Goal: Task Accomplishment & Management: Manage account settings

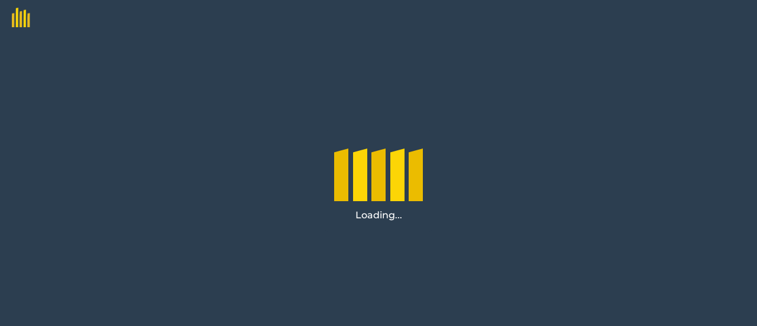
drag, startPoint x: 482, startPoint y: 172, endPoint x: 431, endPoint y: 179, distance: 51.4
click at [431, 179] on div "Loading..." at bounding box center [379, 181] width 108 height 102
click at [25, 15] on img at bounding box center [15, 13] width 30 height 27
click at [387, 177] on div at bounding box center [378, 171] width 89 height 59
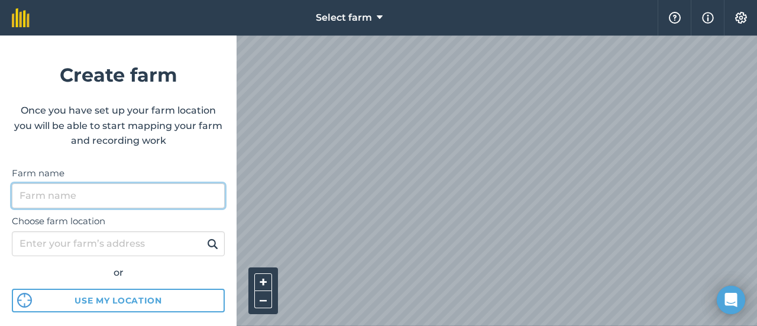
click at [118, 193] on input "Farm name" at bounding box center [118, 195] width 213 height 25
type input "tuukka"
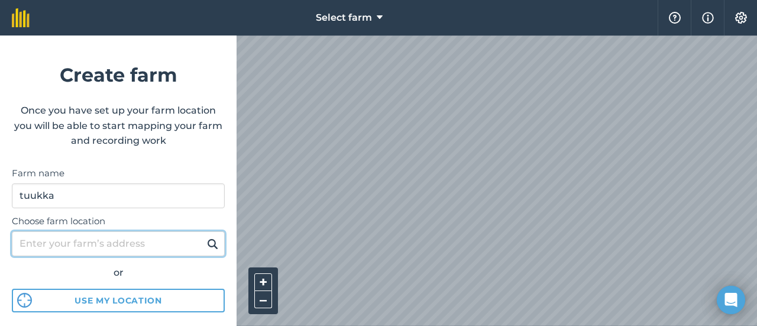
click at [92, 251] on input "Choose farm location" at bounding box center [118, 243] width 213 height 25
type input "poolantie 810"
click at [203, 236] on button at bounding box center [212, 243] width 18 height 15
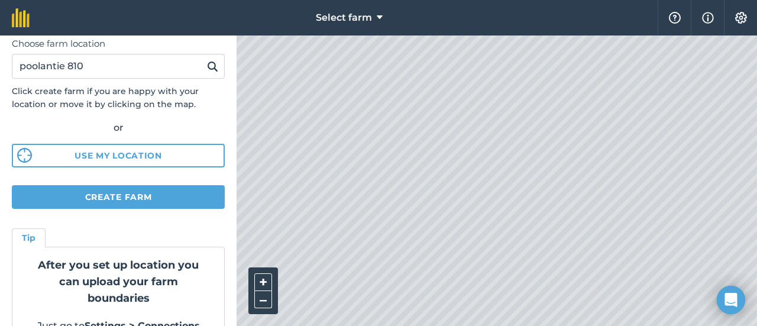
scroll to position [206, 0]
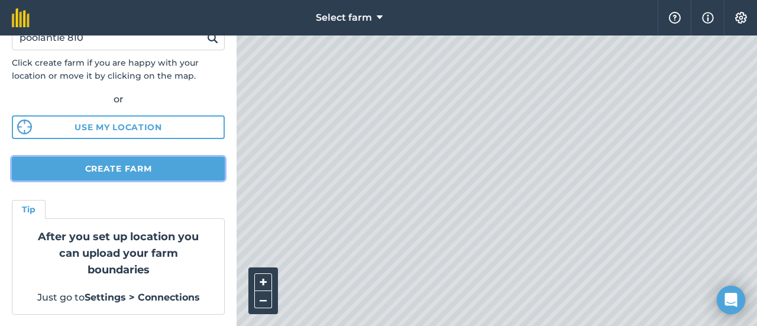
click at [138, 178] on button "Create farm" at bounding box center [118, 169] width 213 height 24
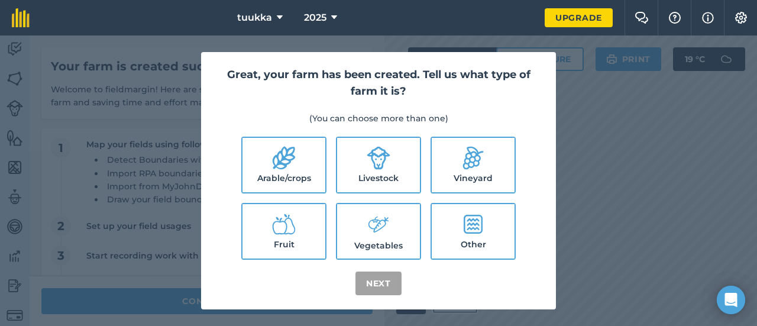
click at [308, 172] on label "Arable/crops" at bounding box center [283, 165] width 83 height 54
checkbox input "true"
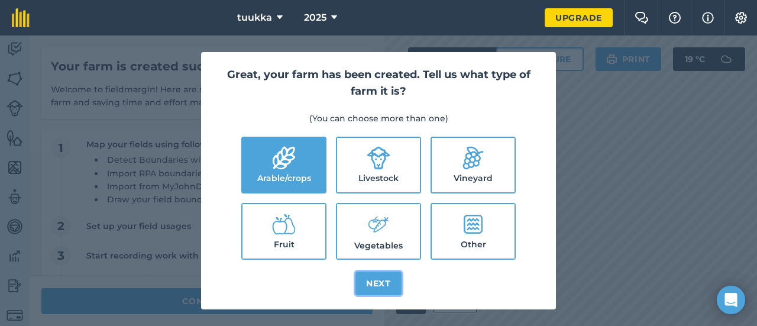
click at [386, 278] on button "Next" at bounding box center [378, 283] width 46 height 24
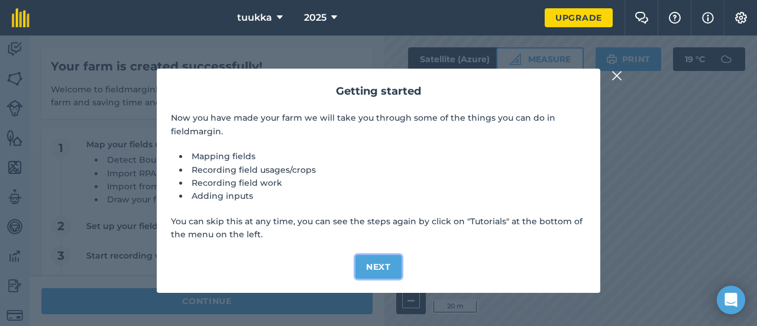
click at [376, 266] on button "Next" at bounding box center [378, 267] width 46 height 24
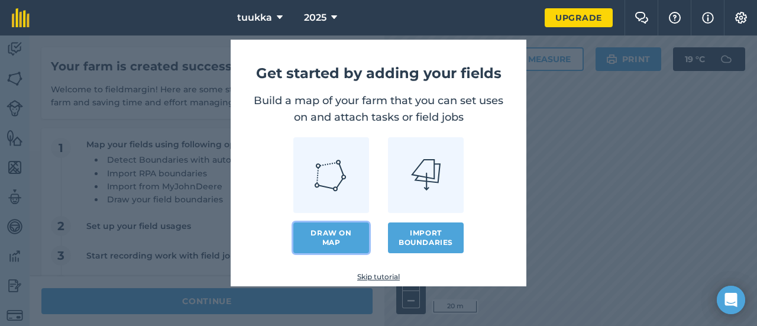
click at [350, 235] on link "Draw on map" at bounding box center [331, 237] width 76 height 31
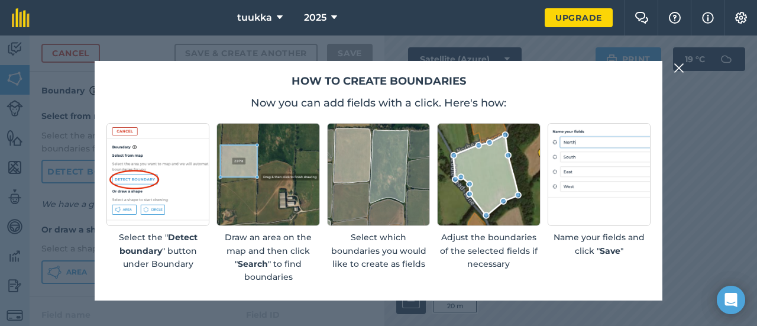
click at [683, 64] on img at bounding box center [679, 68] width 11 height 14
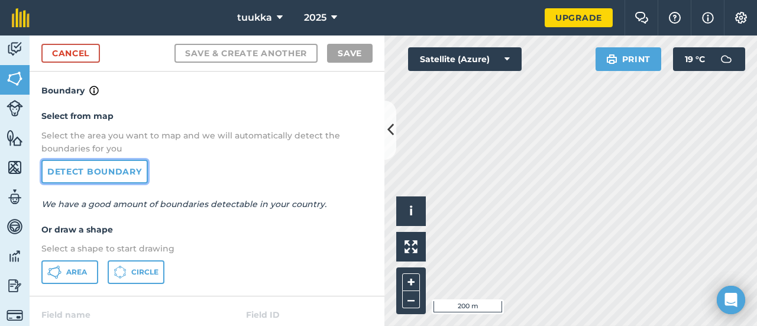
click at [77, 160] on link "Detect boundary" at bounding box center [94, 172] width 106 height 24
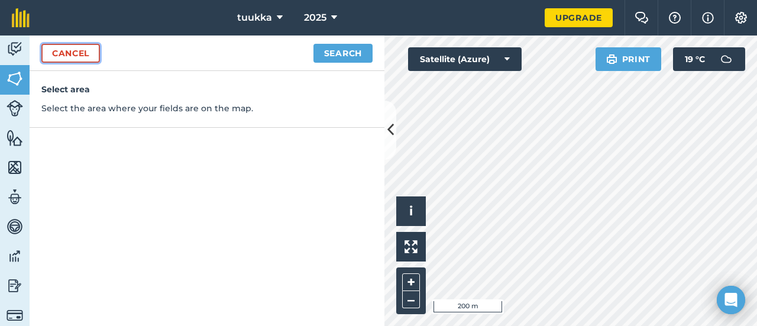
click at [83, 51] on link "Cancel" at bounding box center [70, 53] width 59 height 19
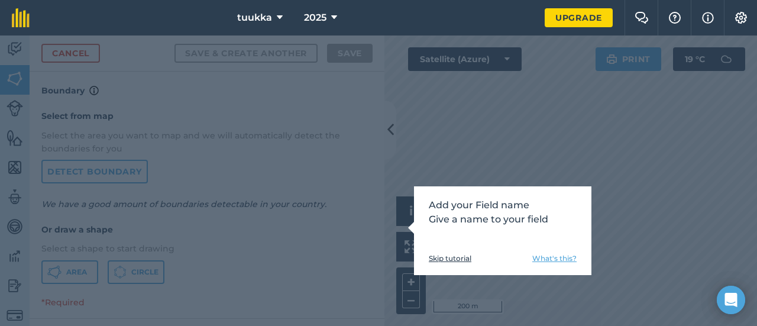
click at [461, 256] on link "Skip tutorial" at bounding box center [450, 258] width 43 height 9
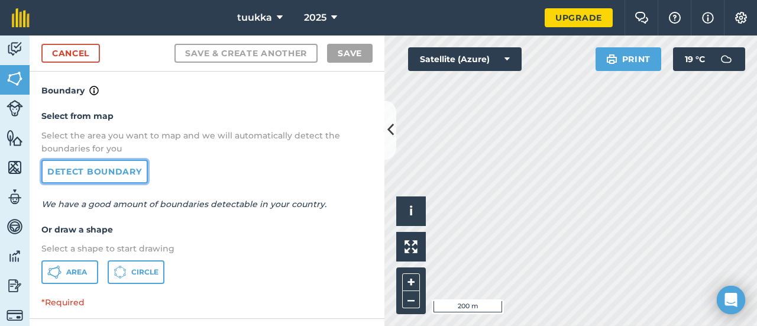
click at [106, 170] on link "Detect boundary" at bounding box center [94, 172] width 106 height 24
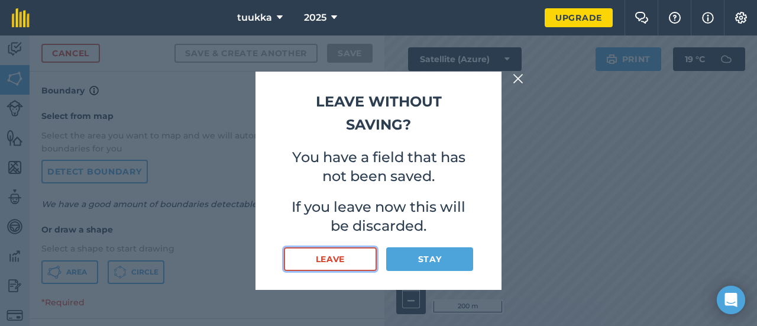
click at [352, 248] on button "Leave" at bounding box center [330, 259] width 93 height 24
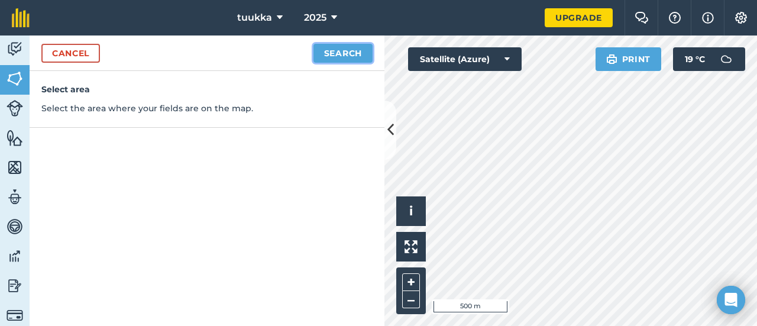
click at [337, 51] on button "Search" at bounding box center [342, 53] width 59 height 19
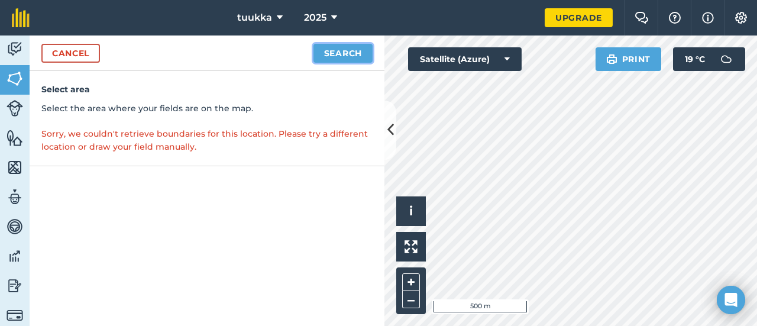
click at [333, 45] on button "Search" at bounding box center [342, 53] width 59 height 19
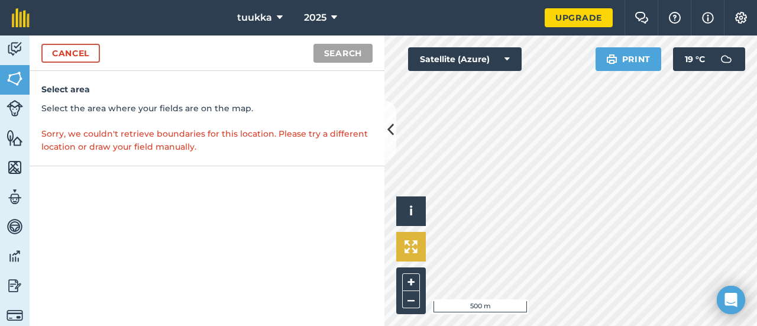
click at [409, 259] on div "Click to start drawing i © 2025 TomTom, Microsoft 500 m + – Satellite (Azure) P…" at bounding box center [570, 180] width 373 height 290
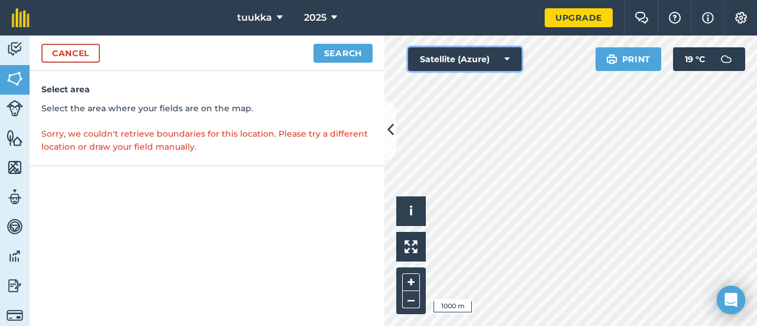
click at [492, 56] on button "Satellite (Azure)" at bounding box center [465, 59] width 114 height 24
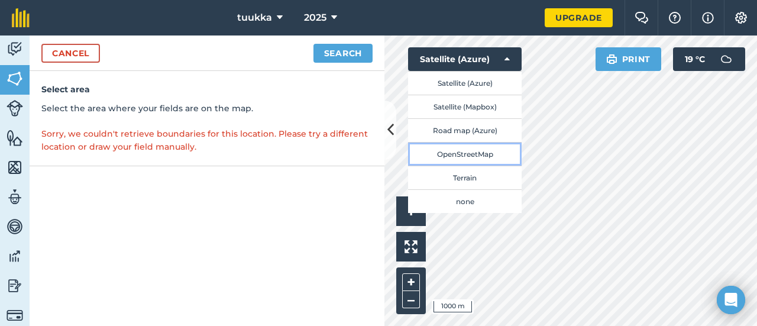
click at [484, 155] on button "OpenStreetMap" at bounding box center [465, 154] width 114 height 24
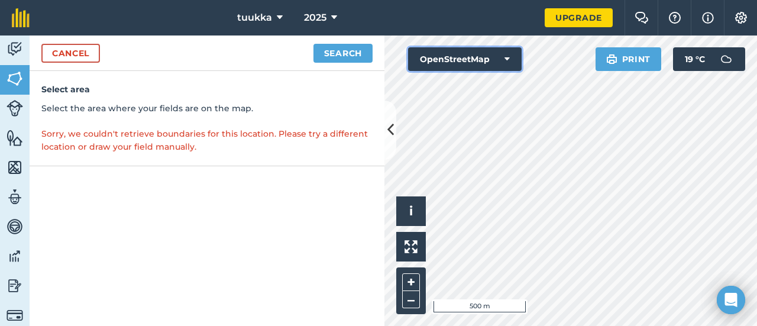
click at [478, 66] on button "OpenStreetMap" at bounding box center [465, 59] width 114 height 24
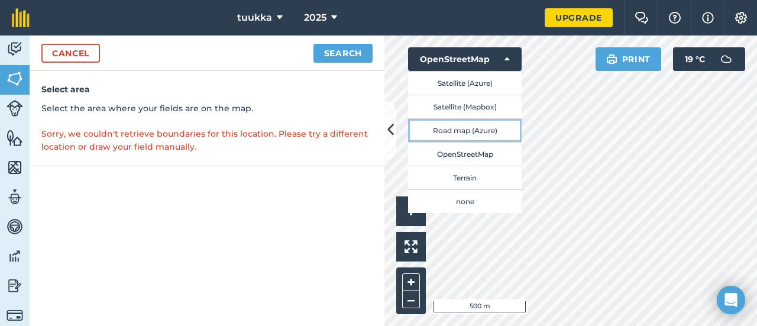
click at [481, 124] on button "Road map (Azure)" at bounding box center [465, 130] width 114 height 24
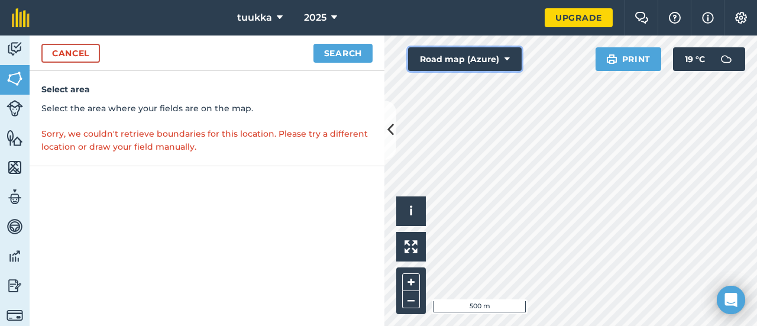
click at [488, 57] on button "Road map (Azure)" at bounding box center [465, 59] width 114 height 24
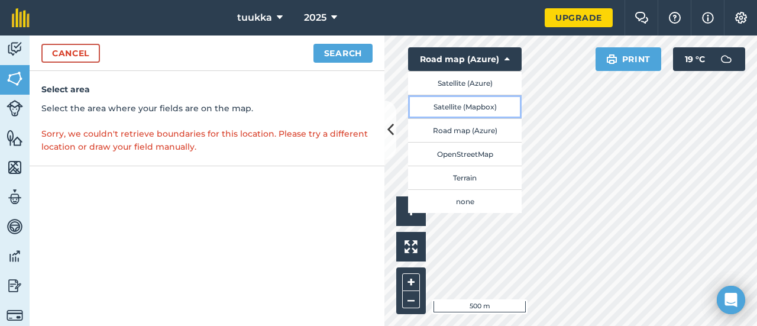
click at [488, 106] on button "Satellite (Mapbox)" at bounding box center [465, 107] width 114 height 24
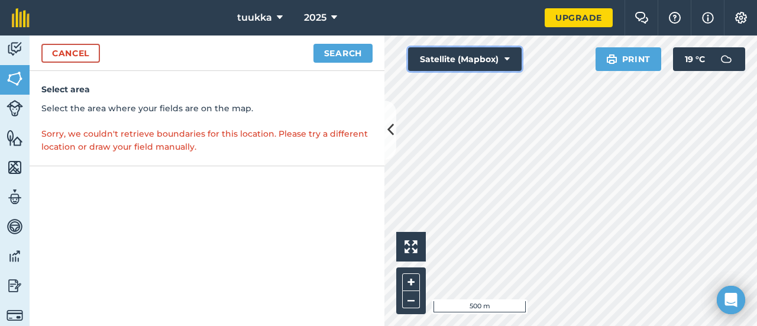
click at [483, 58] on button "Satellite (Mapbox)" at bounding box center [465, 59] width 114 height 24
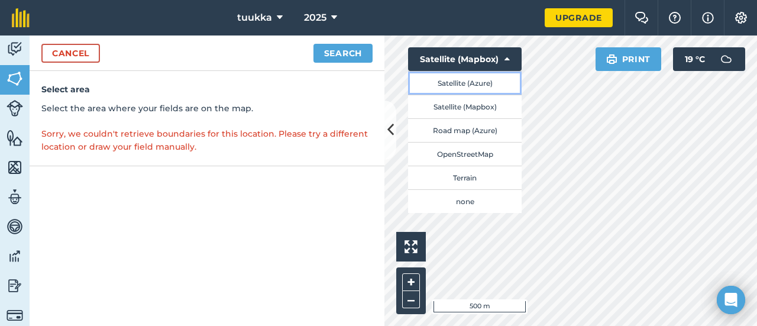
click at [490, 87] on button "Satellite (Azure)" at bounding box center [465, 83] width 114 height 24
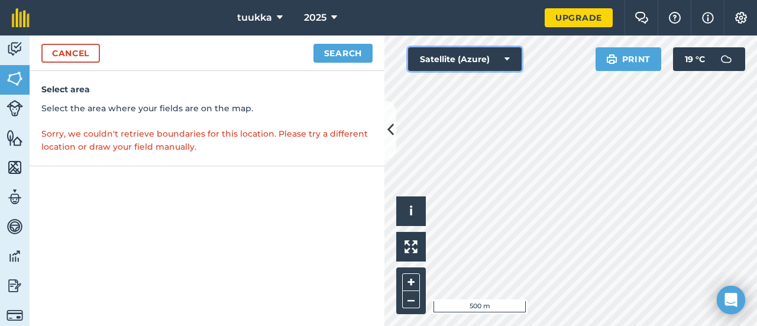
click at [490, 64] on button "Satellite (Azure)" at bounding box center [465, 59] width 114 height 24
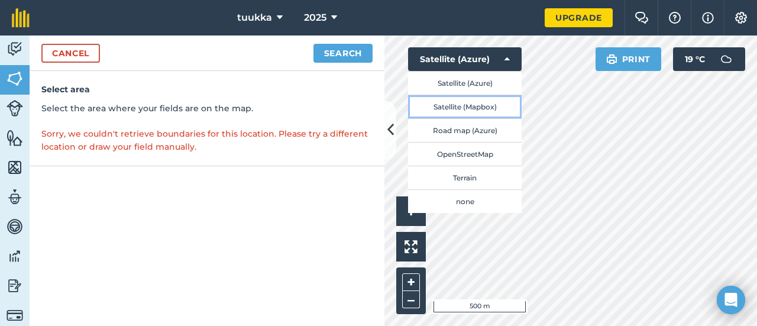
click at [486, 101] on button "Satellite (Mapbox)" at bounding box center [465, 107] width 114 height 24
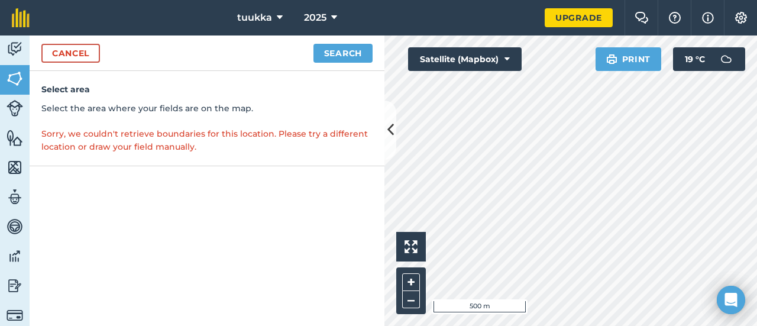
click at [503, 50] on div "Click to start drawing i 500 m + – Satellite (Mapbox) Print 19 ° C" at bounding box center [570, 180] width 373 height 290
click at [324, 59] on button "Search" at bounding box center [342, 53] width 59 height 19
click at [329, 46] on button "Search" at bounding box center [342, 53] width 59 height 19
click at [360, 50] on button "Search" at bounding box center [342, 53] width 59 height 19
drag, startPoint x: 71, startPoint y: 110, endPoint x: 65, endPoint y: 63, distance: 47.1
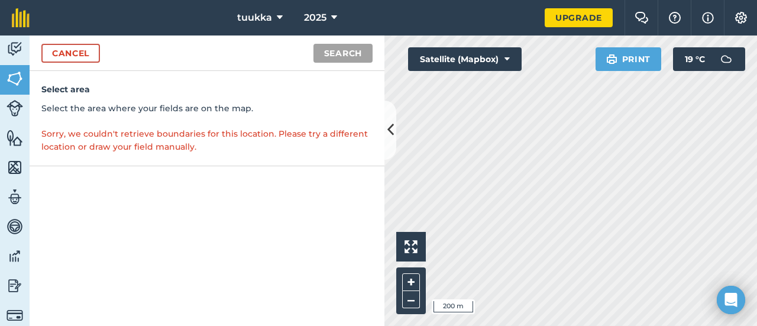
click at [73, 106] on p "Select the area where your fields are on the map." at bounding box center [206, 108] width 331 height 13
click at [60, 56] on link "Cancel" at bounding box center [70, 53] width 59 height 19
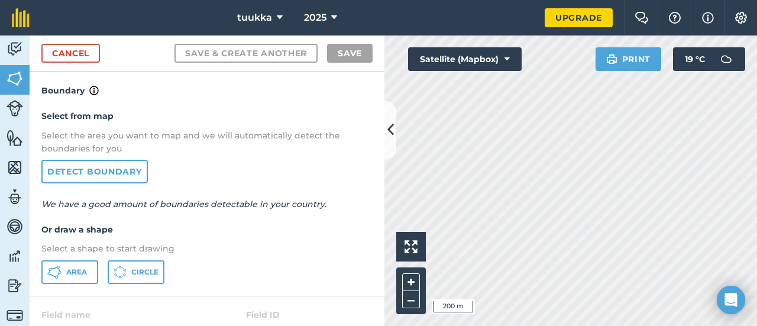
scroll to position [59, 0]
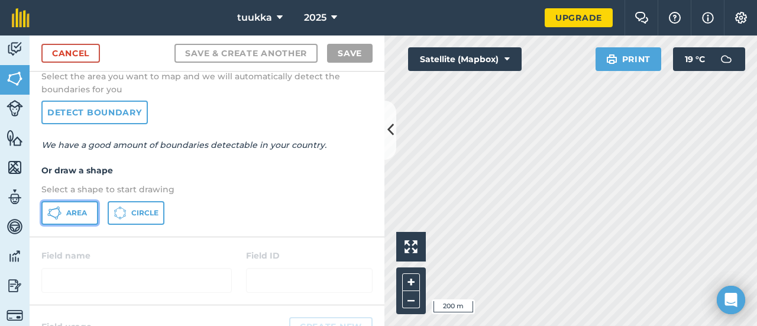
click at [83, 218] on button "Area" at bounding box center [69, 213] width 57 height 24
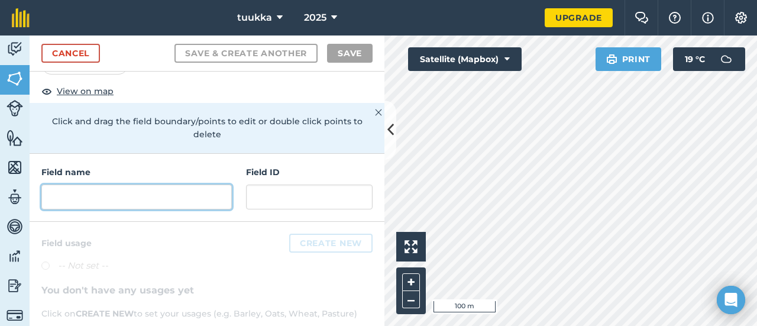
click at [169, 207] on input "text" at bounding box center [136, 197] width 190 height 25
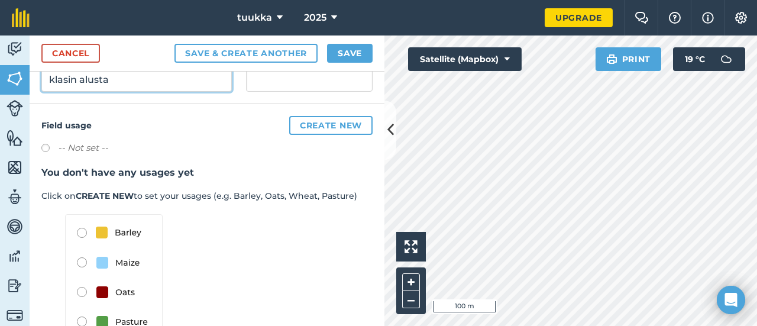
scroll to position [177, 0]
type input "klasin alusta"
click at [292, 162] on div "Field usage Create new -- Not set -- You don't have any usages yet Click on CRE…" at bounding box center [207, 231] width 355 height 256
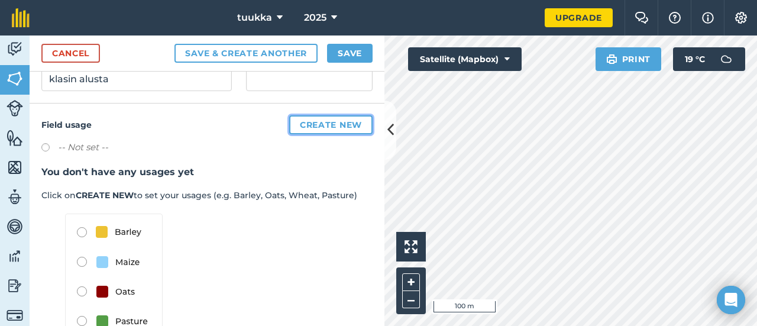
click at [315, 131] on button "Create new" at bounding box center [330, 124] width 83 height 19
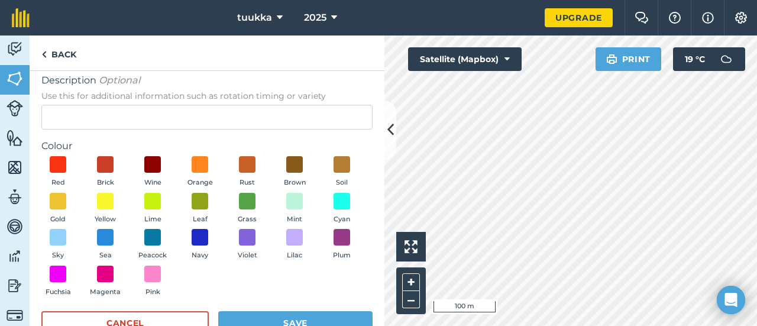
scroll to position [0, 0]
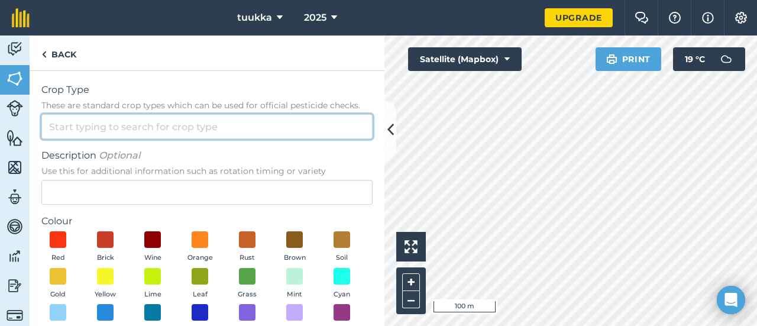
click at [276, 127] on input "Crop Type These are standard crop types which can be used for official pesticid…" at bounding box center [206, 126] width 331 height 25
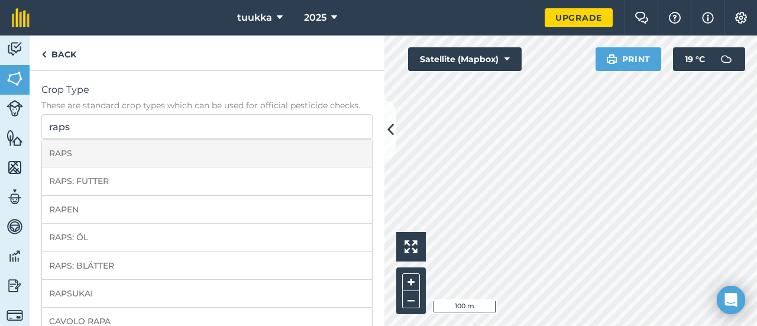
click at [154, 156] on li "RAPS" at bounding box center [207, 154] width 330 height 28
type input "RAPS"
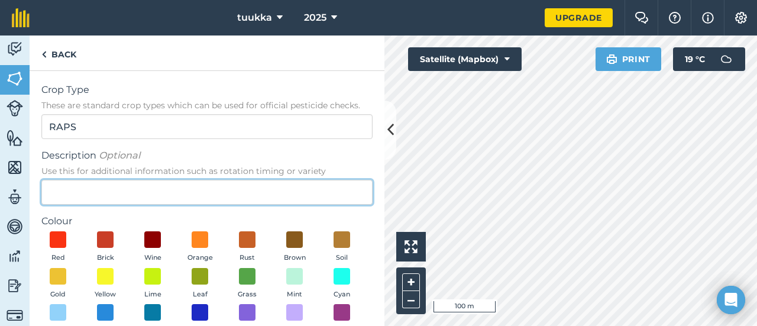
click at [148, 196] on input "Description Optional Use this for additional information such as rotation timin…" at bounding box center [206, 192] width 331 height 25
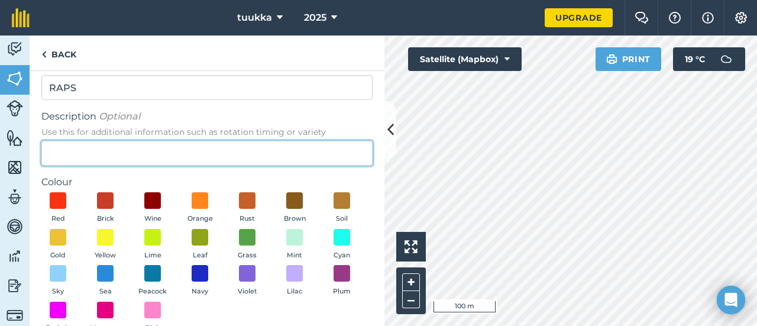
scroll to position [108, 0]
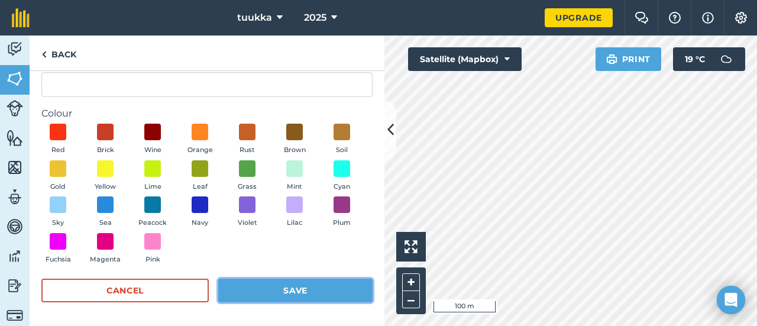
click at [254, 293] on button "Save" at bounding box center [295, 291] width 154 height 24
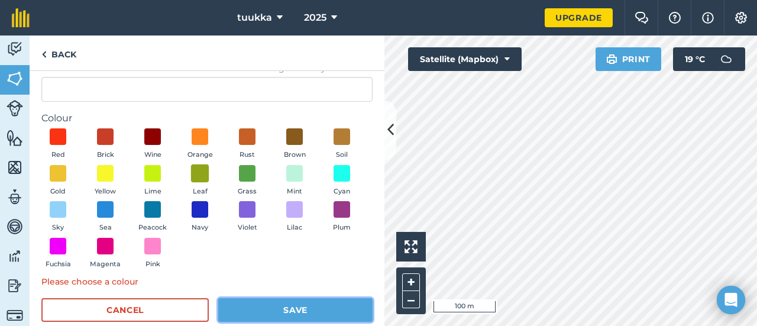
scroll to position [118, 0]
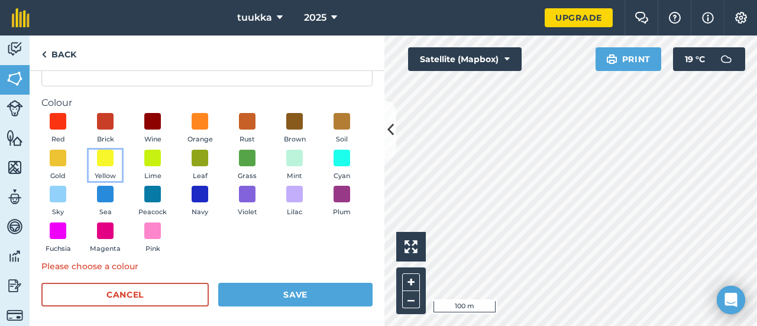
click at [122, 156] on button "Yellow" at bounding box center [105, 166] width 33 height 32
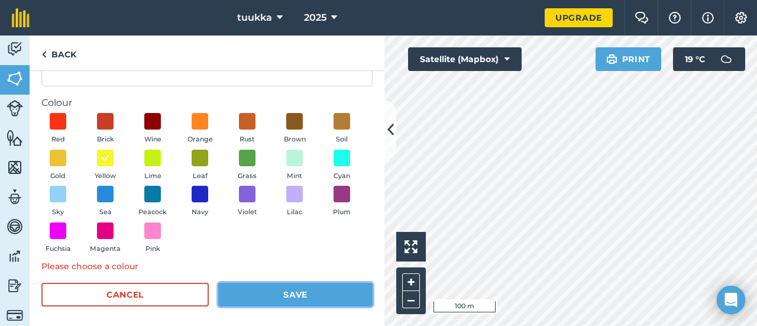
click at [282, 288] on button "Save" at bounding box center [295, 295] width 154 height 24
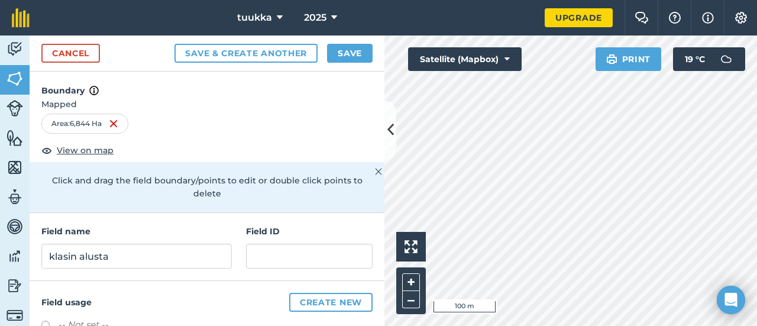
scroll to position [51, 0]
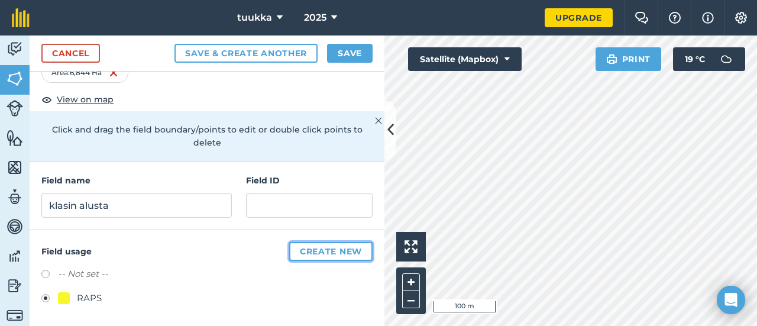
click at [293, 248] on button "Create new" at bounding box center [330, 251] width 83 height 19
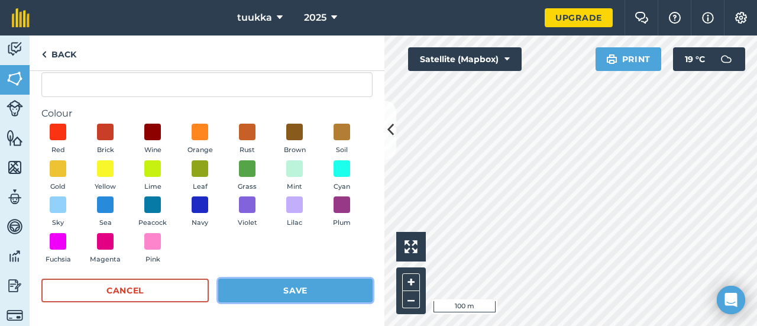
click at [278, 287] on button "Save" at bounding box center [295, 291] width 154 height 24
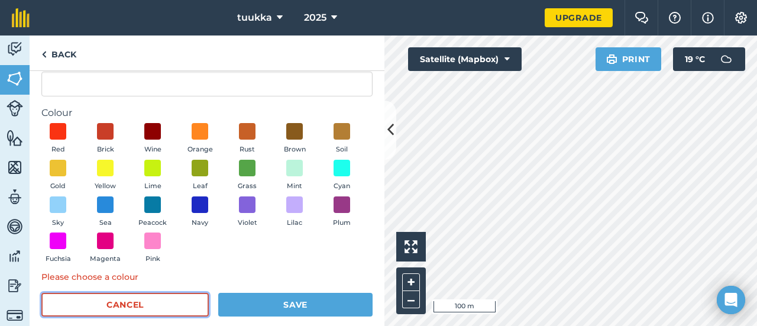
click at [149, 312] on button "Cancel" at bounding box center [124, 305] width 167 height 24
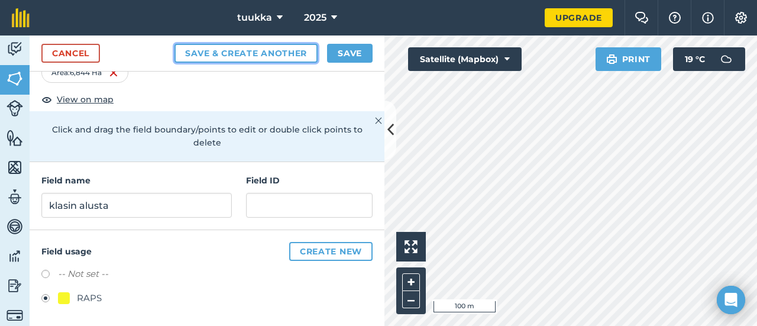
click at [291, 58] on button "Save & Create Another" at bounding box center [245, 53] width 143 height 19
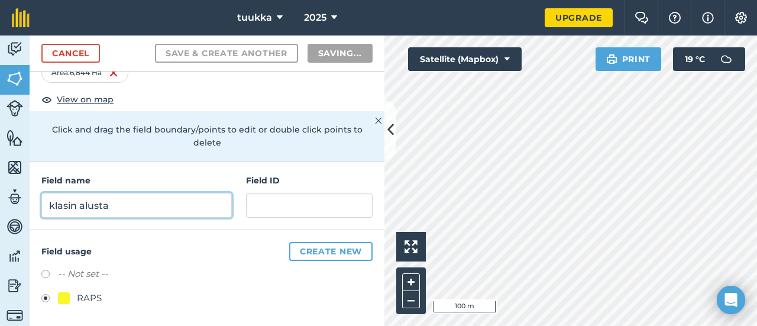
radio input "false"
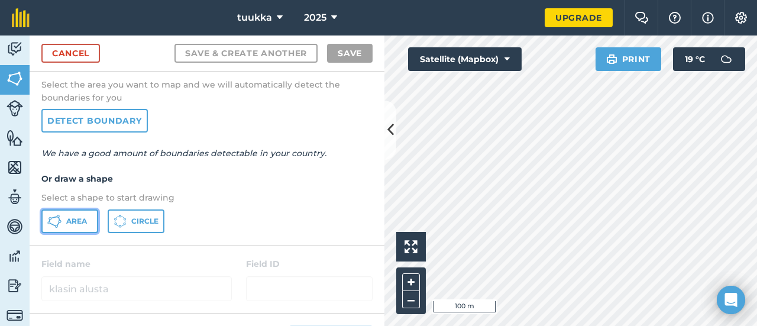
click at [83, 218] on span "Area" at bounding box center [76, 220] width 21 height 9
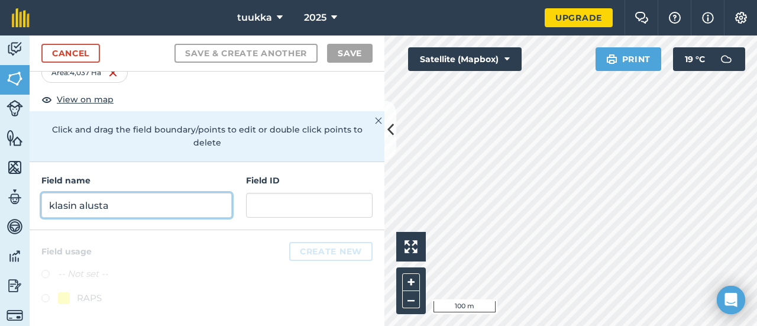
click at [157, 199] on input "klasin alusta" at bounding box center [136, 205] width 190 height 25
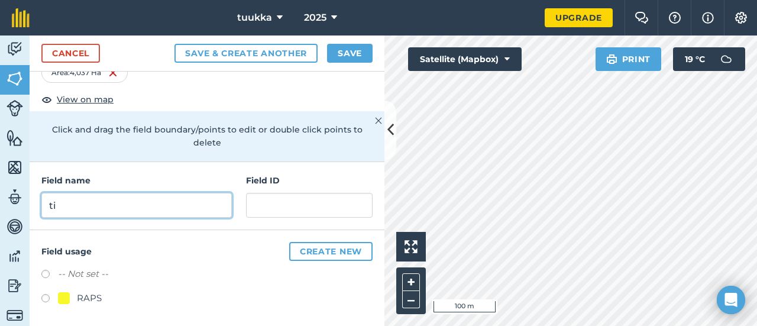
type input "t"
type input "lounaala oma"
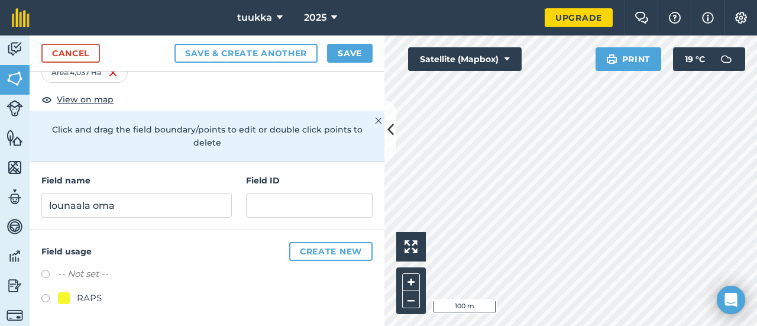
click at [58, 297] on div at bounding box center [64, 298] width 12 height 12
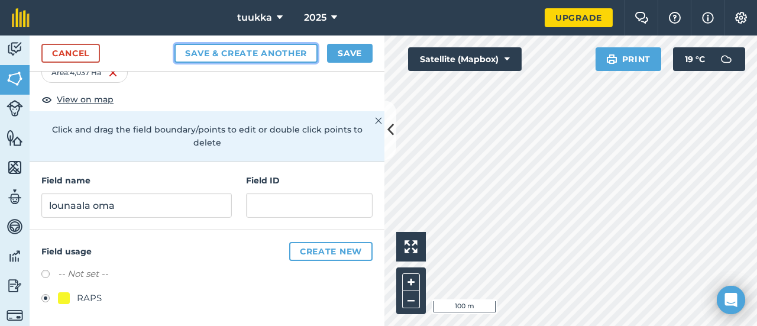
click at [242, 50] on button "Save & Create Another" at bounding box center [245, 53] width 143 height 19
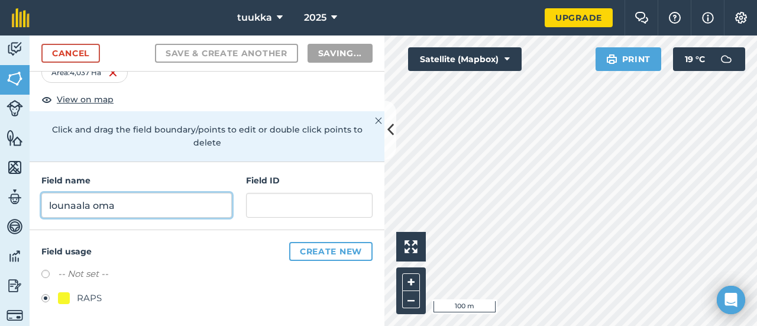
radio input "false"
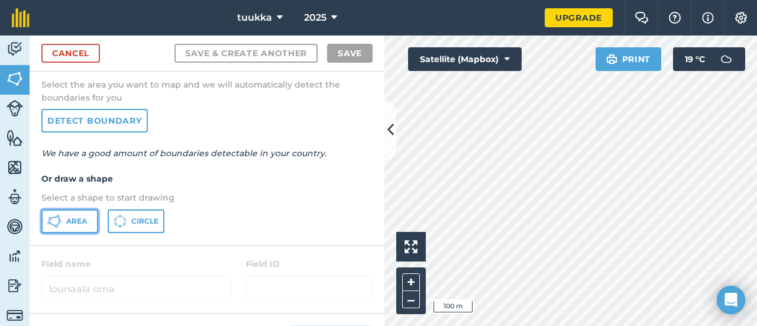
click at [80, 225] on button "Area" at bounding box center [69, 221] width 57 height 24
click at [67, 209] on button "Area" at bounding box center [69, 221] width 57 height 24
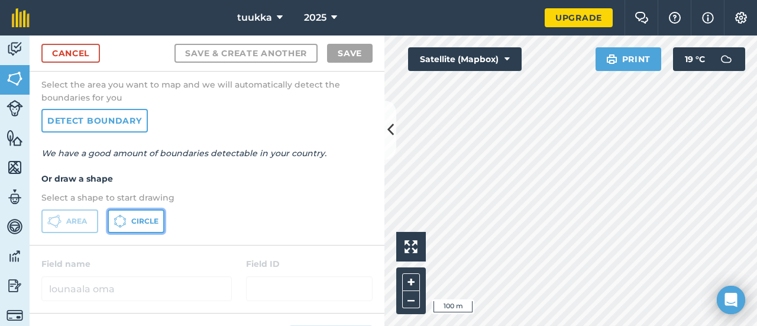
click at [120, 221] on icon at bounding box center [120, 221] width 13 height 13
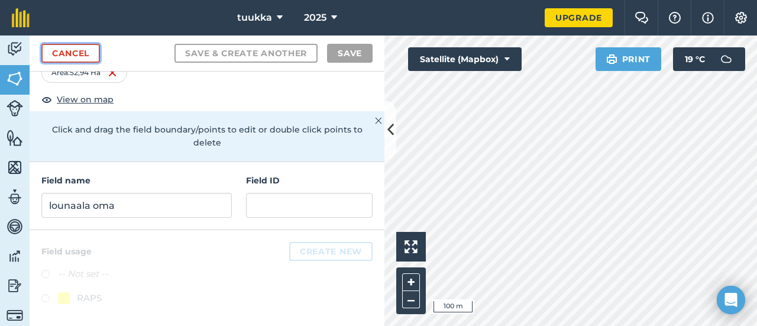
click at [82, 54] on link "Cancel" at bounding box center [70, 53] width 59 height 19
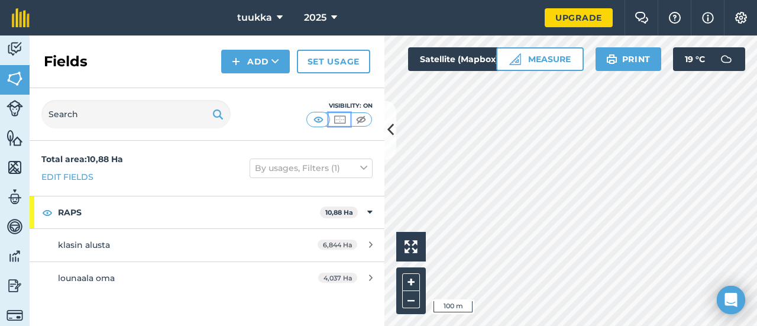
click at [339, 122] on img at bounding box center [339, 120] width 15 height 12
click at [361, 117] on img at bounding box center [361, 120] width 15 height 12
click at [348, 122] on button at bounding box center [339, 119] width 21 height 13
click at [322, 67] on link "Set usage" at bounding box center [333, 62] width 73 height 24
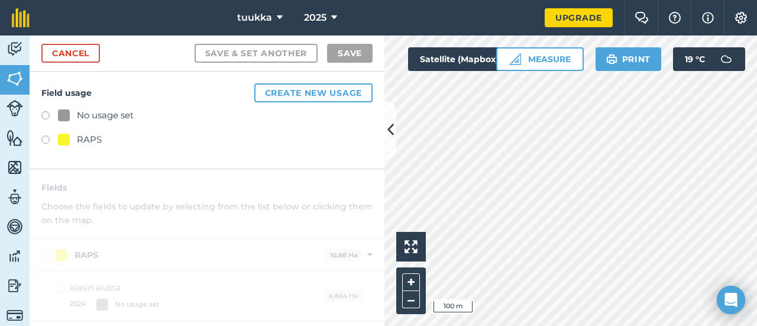
click at [47, 140] on label at bounding box center [49, 141] width 17 height 12
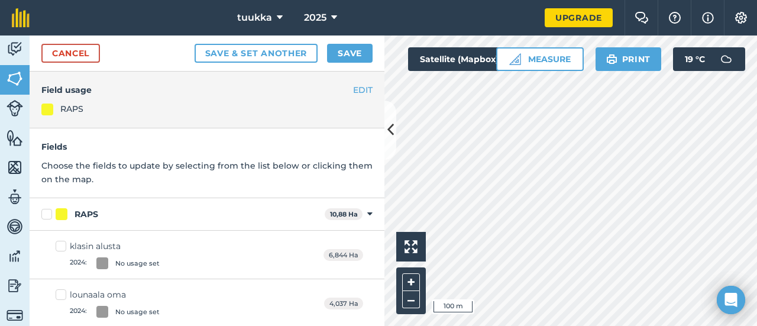
scroll to position [1, 0]
click at [18, 151] on link "Features" at bounding box center [15, 139] width 30 height 30
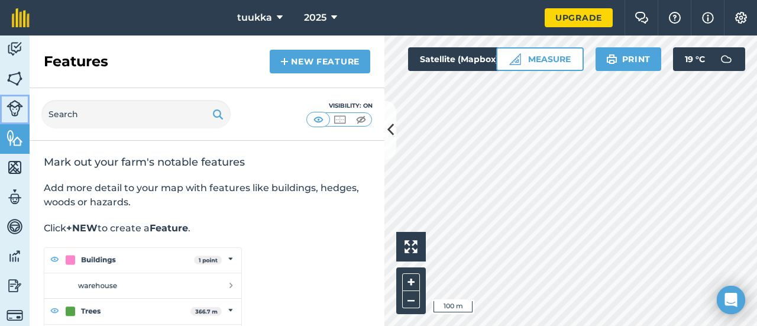
click at [13, 110] on img at bounding box center [15, 108] width 17 height 17
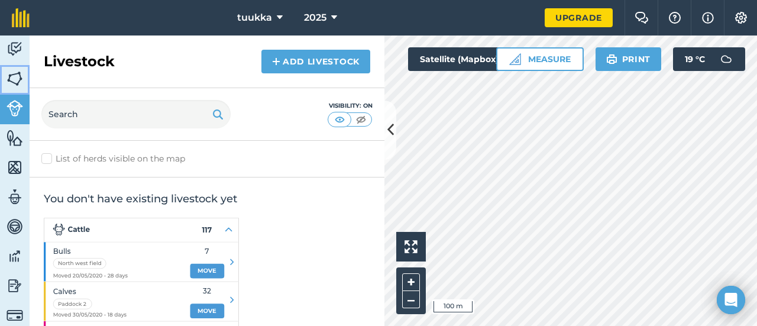
click at [22, 79] on img at bounding box center [15, 79] width 17 height 18
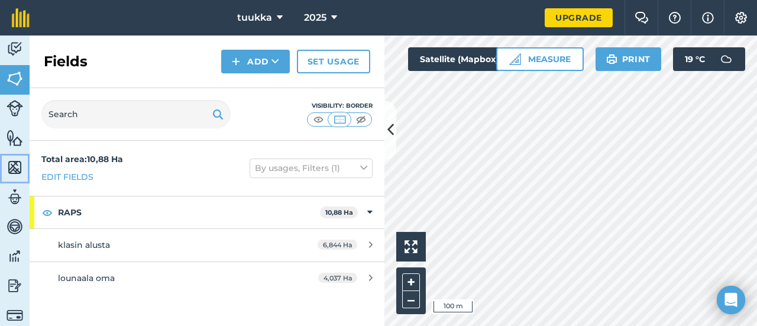
click at [19, 158] on img at bounding box center [15, 167] width 17 height 18
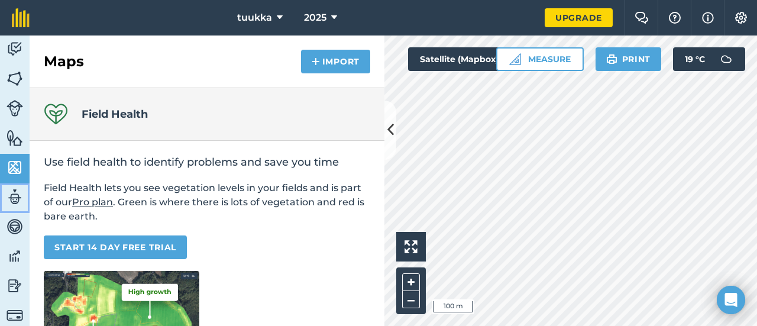
click at [5, 198] on link "Team" at bounding box center [15, 198] width 30 height 30
select select "MEMBER"
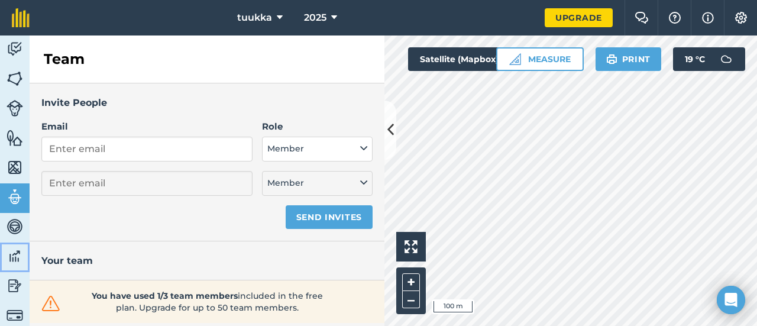
click at [17, 244] on link "Data" at bounding box center [15, 257] width 30 height 30
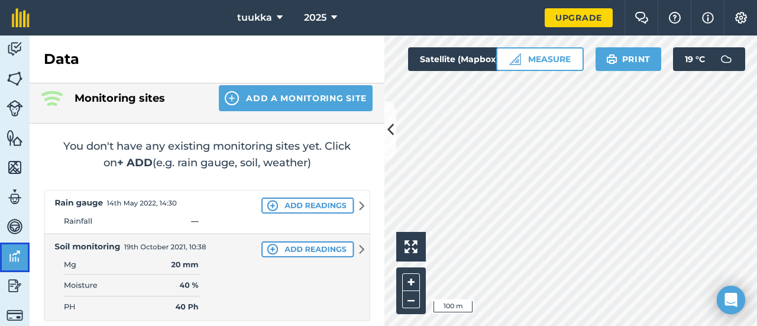
scroll to position [15, 0]
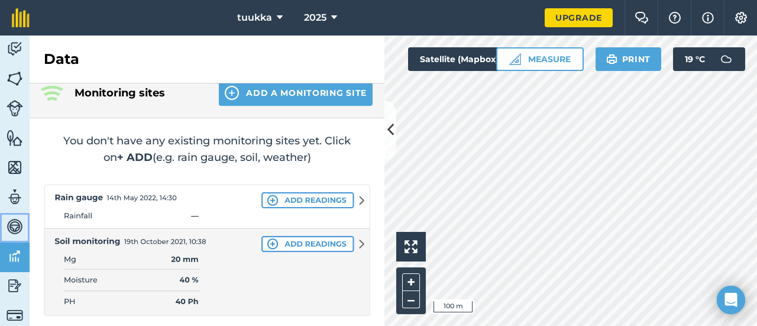
click at [21, 223] on img at bounding box center [15, 227] width 17 height 18
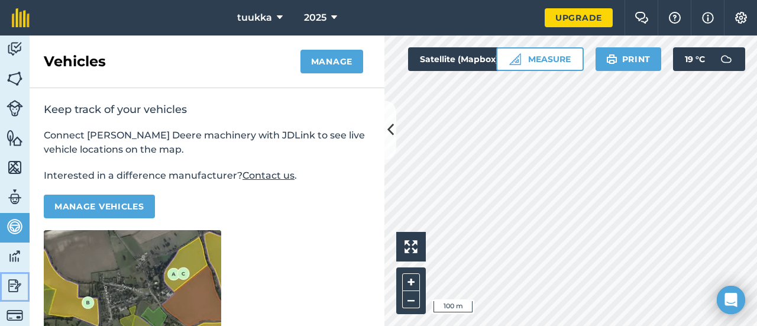
click at [12, 279] on img at bounding box center [15, 286] width 17 height 18
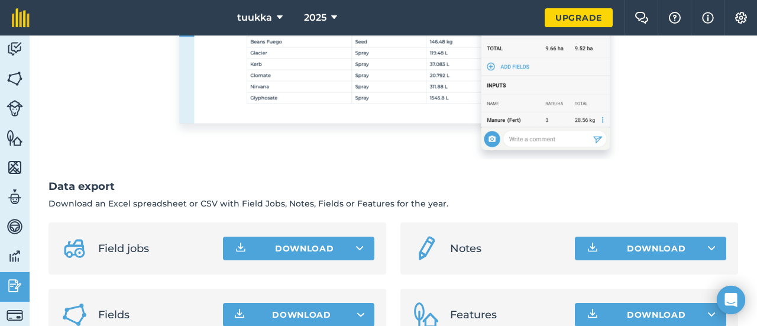
scroll to position [373, 0]
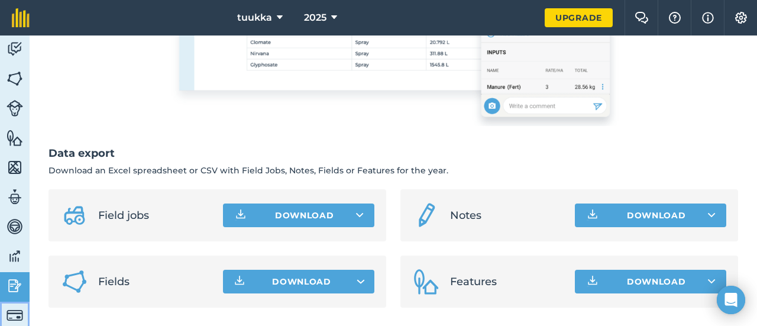
click at [11, 309] on img at bounding box center [15, 315] width 17 height 17
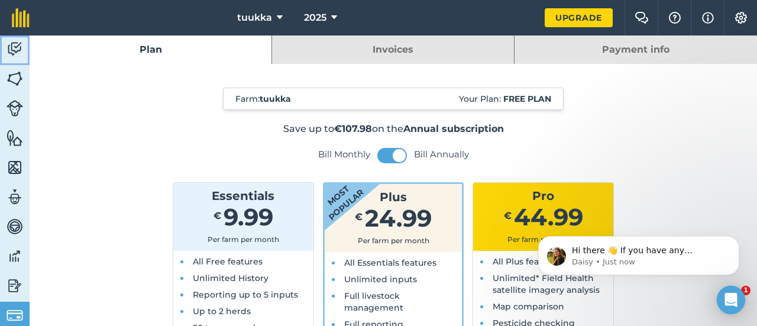
click at [11, 50] on img at bounding box center [15, 49] width 17 height 18
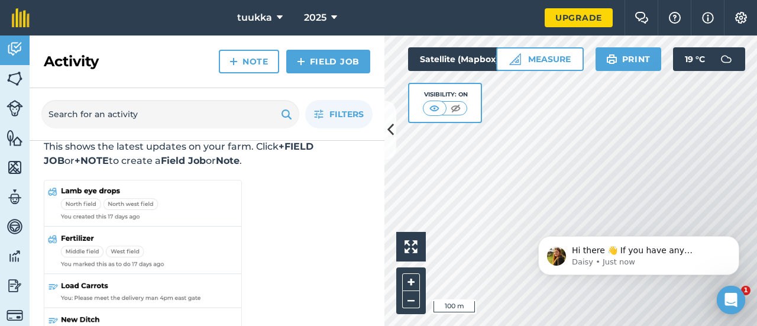
scroll to position [83, 0]
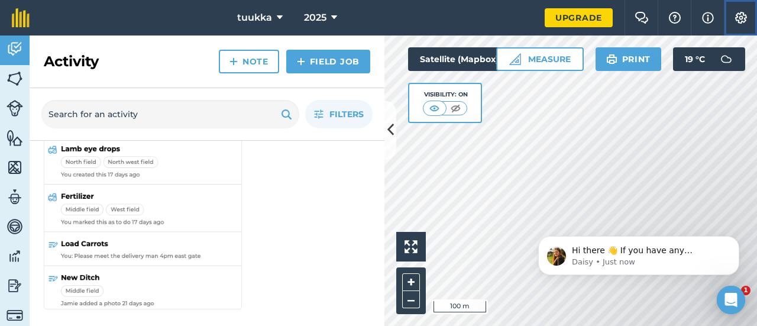
click at [739, 14] on img at bounding box center [741, 18] width 14 height 12
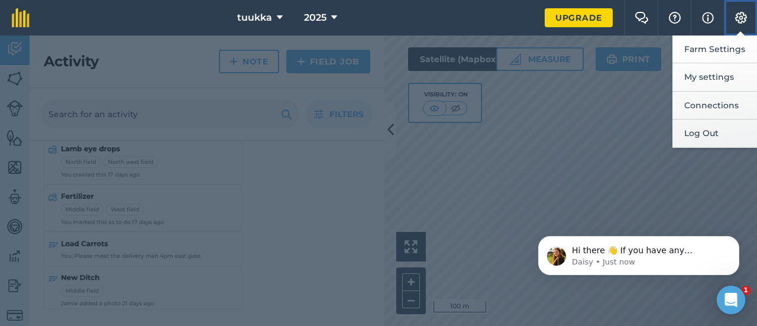
click at [739, 14] on img at bounding box center [741, 18] width 14 height 12
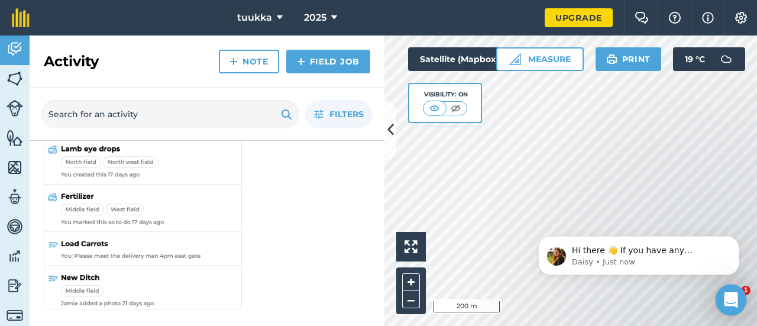
click at [730, 302] on icon "Open Intercom Messenger" at bounding box center [731, 299] width 14 height 15
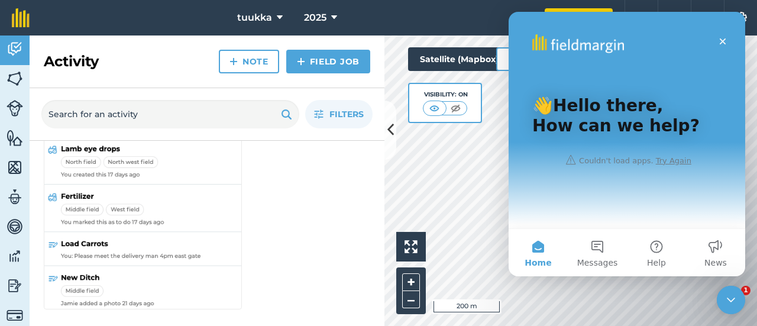
scroll to position [0, 0]
click at [725, 39] on icon "Close" at bounding box center [723, 41] width 7 height 7
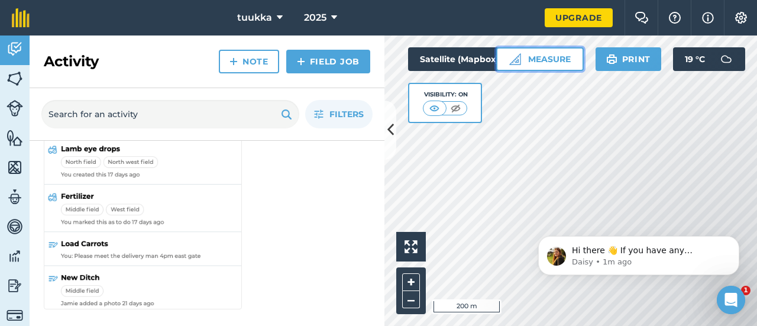
click at [537, 65] on button "Measure" at bounding box center [540, 59] width 88 height 24
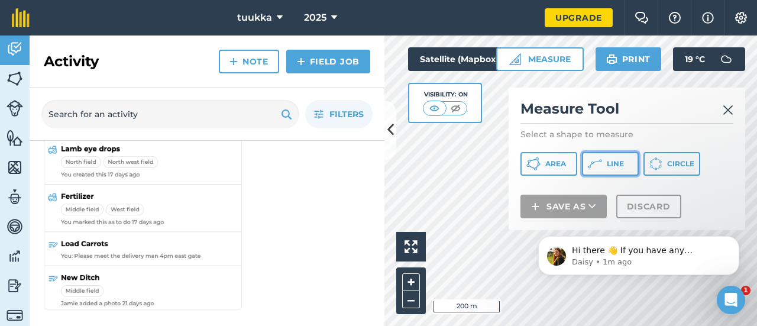
click at [610, 172] on button "Line" at bounding box center [610, 164] width 57 height 24
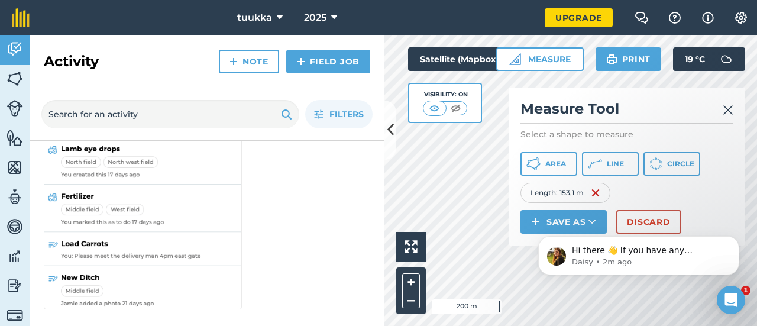
click at [636, 221] on body "Hi there 👋 If you have any questions about our pricing or which plan is right f…" at bounding box center [638, 252] width 227 height 73
click at [732, 108] on img at bounding box center [728, 110] width 11 height 14
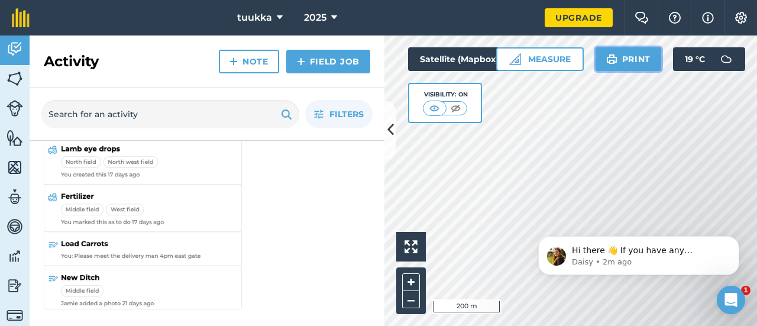
click at [634, 63] on button "Print" at bounding box center [629, 59] width 66 height 24
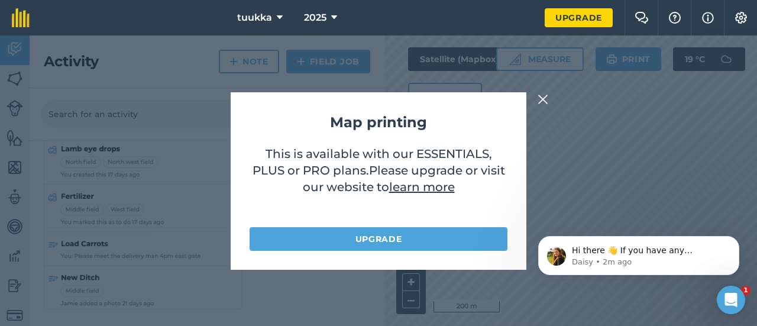
click at [186, 173] on div "Map printing This is available with our ESSENTIALS, PLUS or PRO plans . Please …" at bounding box center [378, 180] width 757 height 290
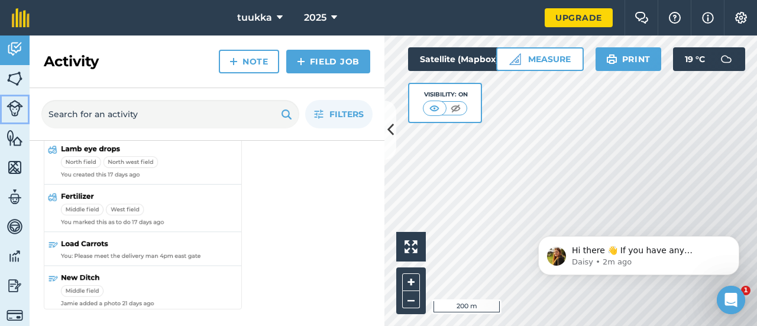
click at [19, 101] on img at bounding box center [15, 108] width 17 height 17
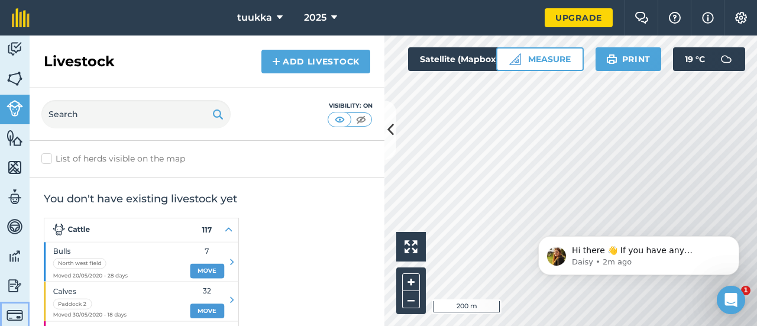
click at [25, 308] on link "Billing" at bounding box center [15, 317] width 30 height 30
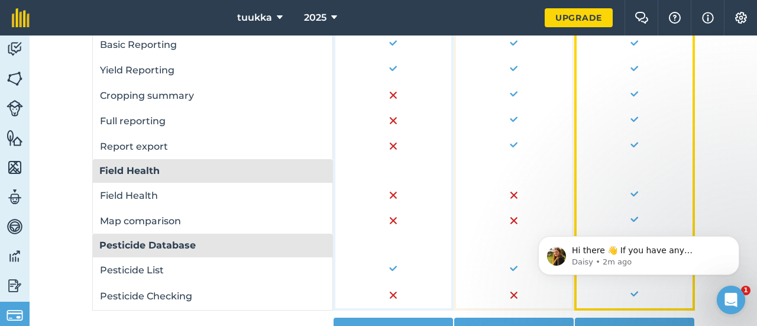
scroll to position [985, 0]
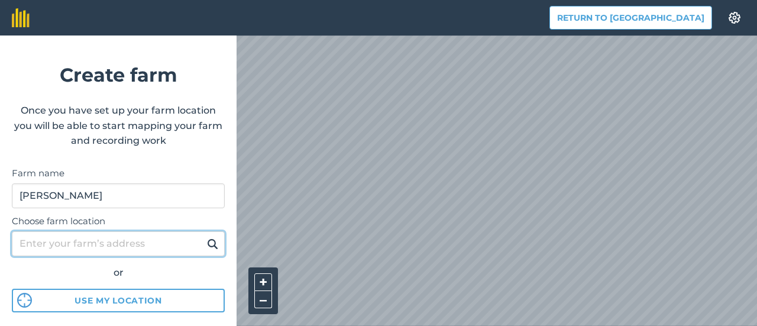
click at [131, 236] on input "Choose farm location" at bounding box center [118, 243] width 213 height 25
type input "poolantie 810"
click at [203, 236] on button at bounding box center [212, 243] width 18 height 15
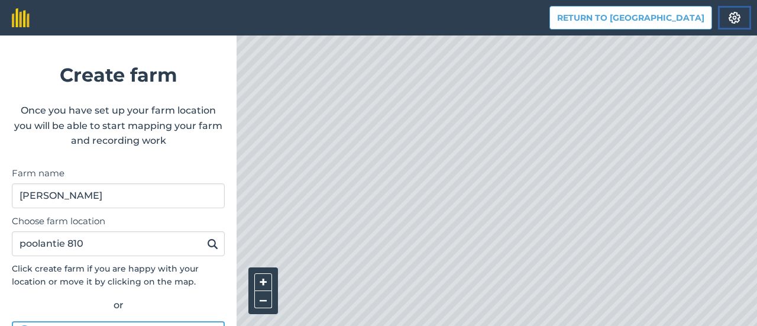
click at [733, 18] on img at bounding box center [734, 18] width 14 height 12
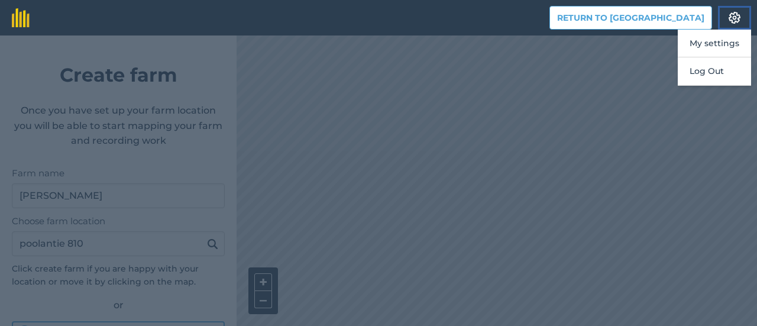
click at [735, 18] on img at bounding box center [734, 18] width 14 height 12
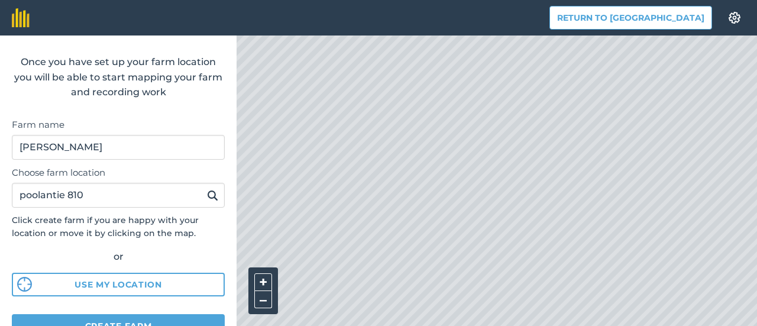
scroll to position [91, 0]
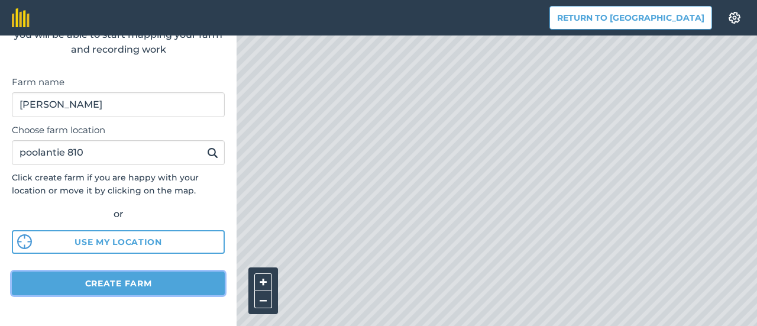
click at [153, 282] on button "Create farm" at bounding box center [118, 283] width 213 height 24
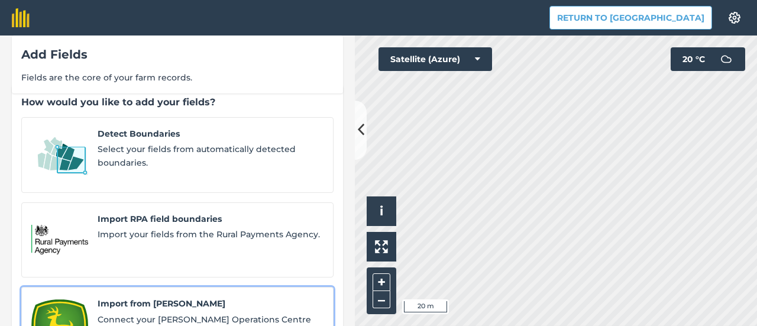
scroll to position [46, 0]
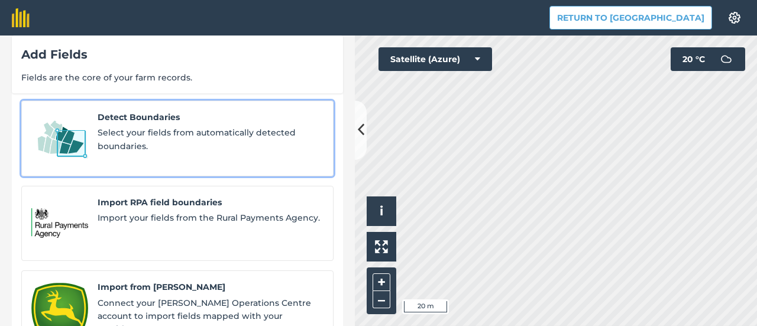
click at [212, 151] on span "Select your fields from automatically detected boundaries." at bounding box center [211, 139] width 226 height 27
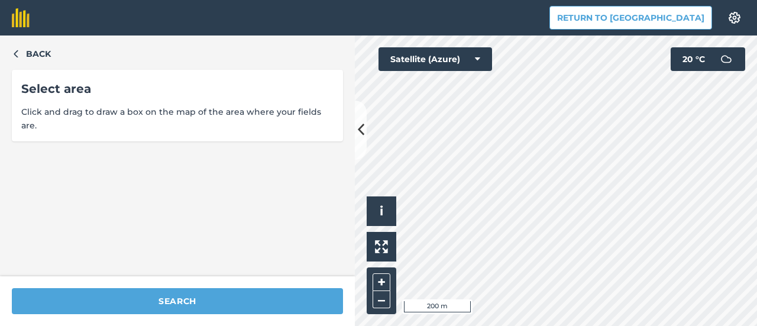
click at [127, 284] on div "Search" at bounding box center [177, 301] width 355 height 50
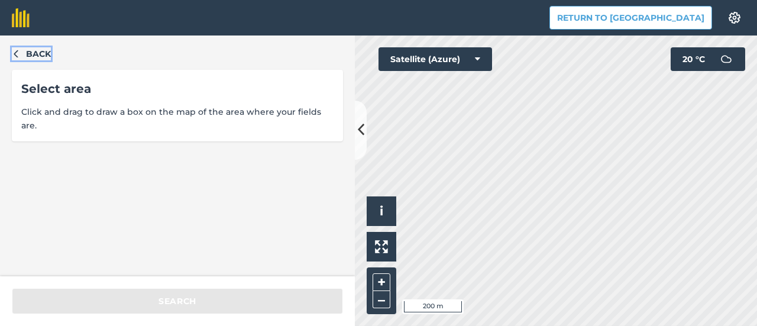
click at [45, 51] on span "Back" at bounding box center [38, 53] width 25 height 13
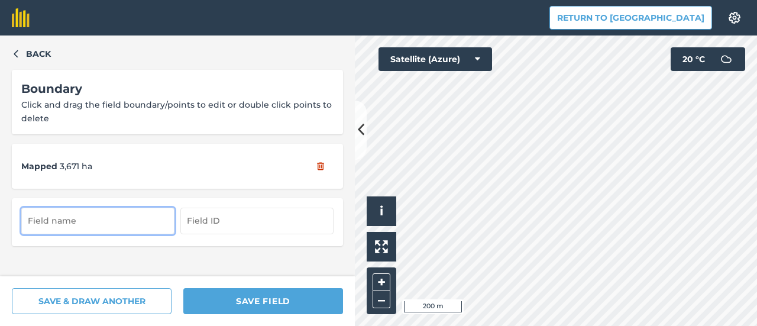
click at [31, 40] on div "Back Boundary Click and drag the field boundary/points to edit or double click …" at bounding box center [177, 155] width 355 height 241
